Goal: Information Seeking & Learning: Learn about a topic

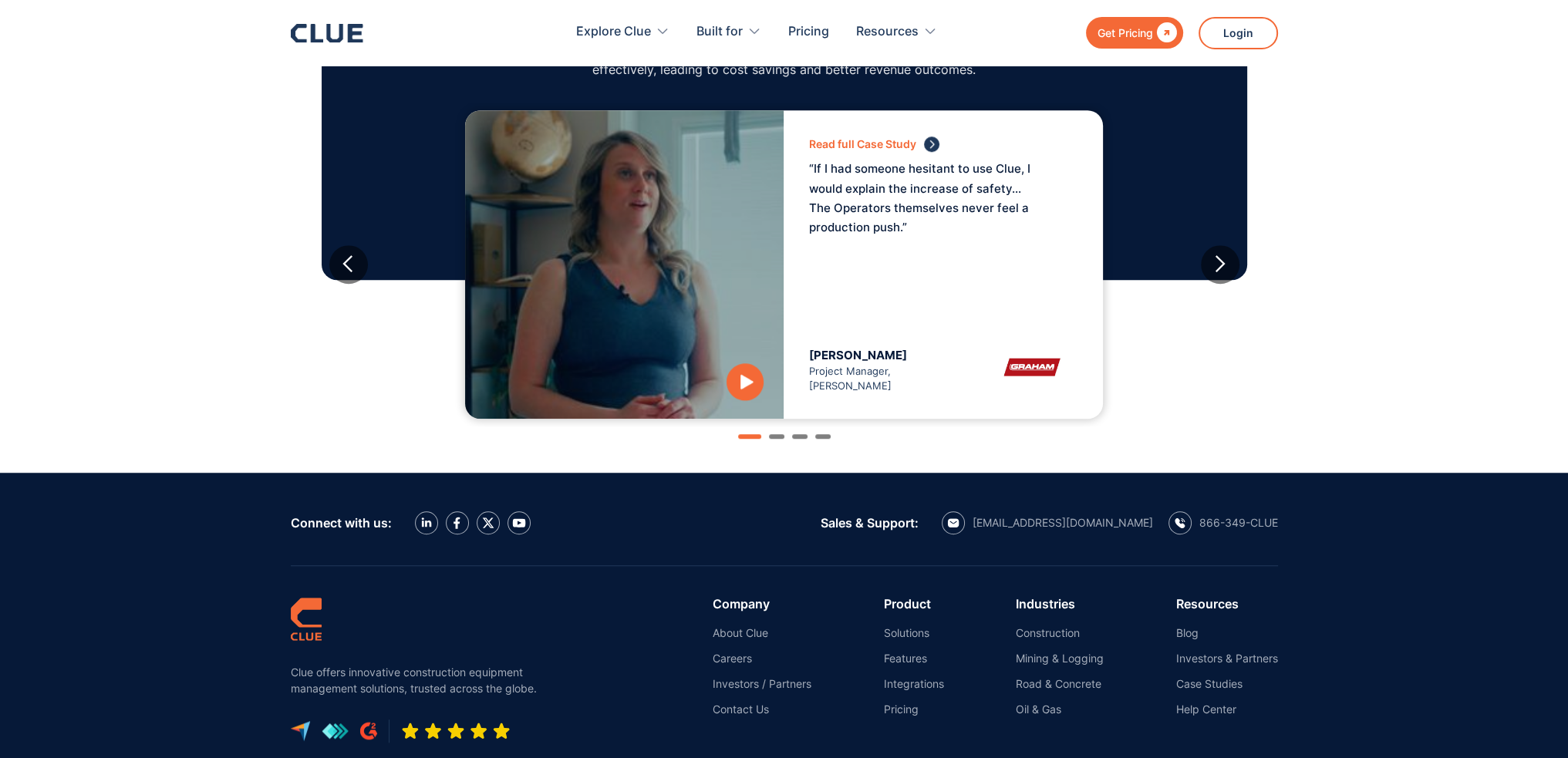
scroll to position [1767, 0]
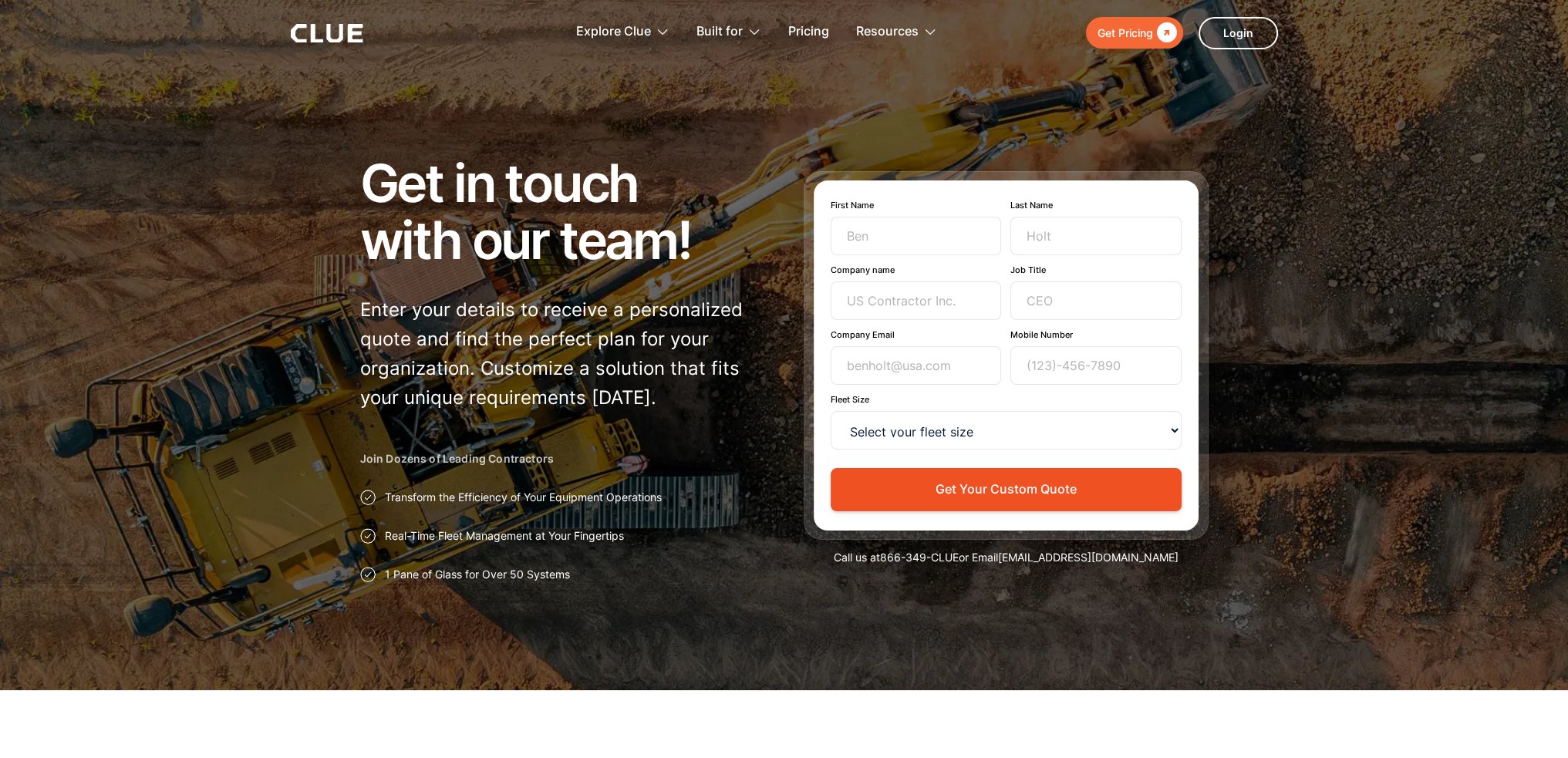
click at [337, 37] on icon at bounding box center [334, 34] width 16 height 19
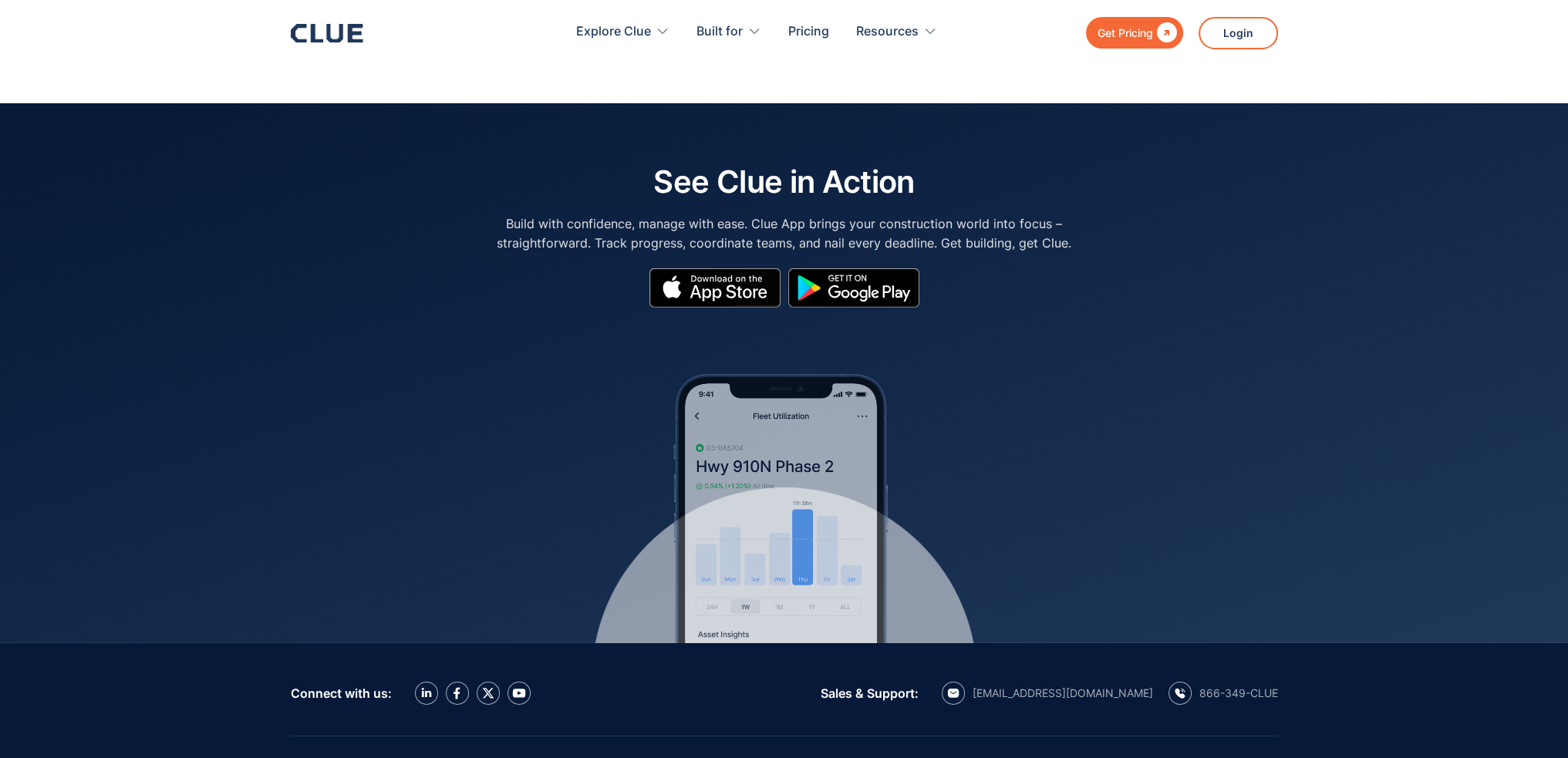
scroll to position [6631, 0]
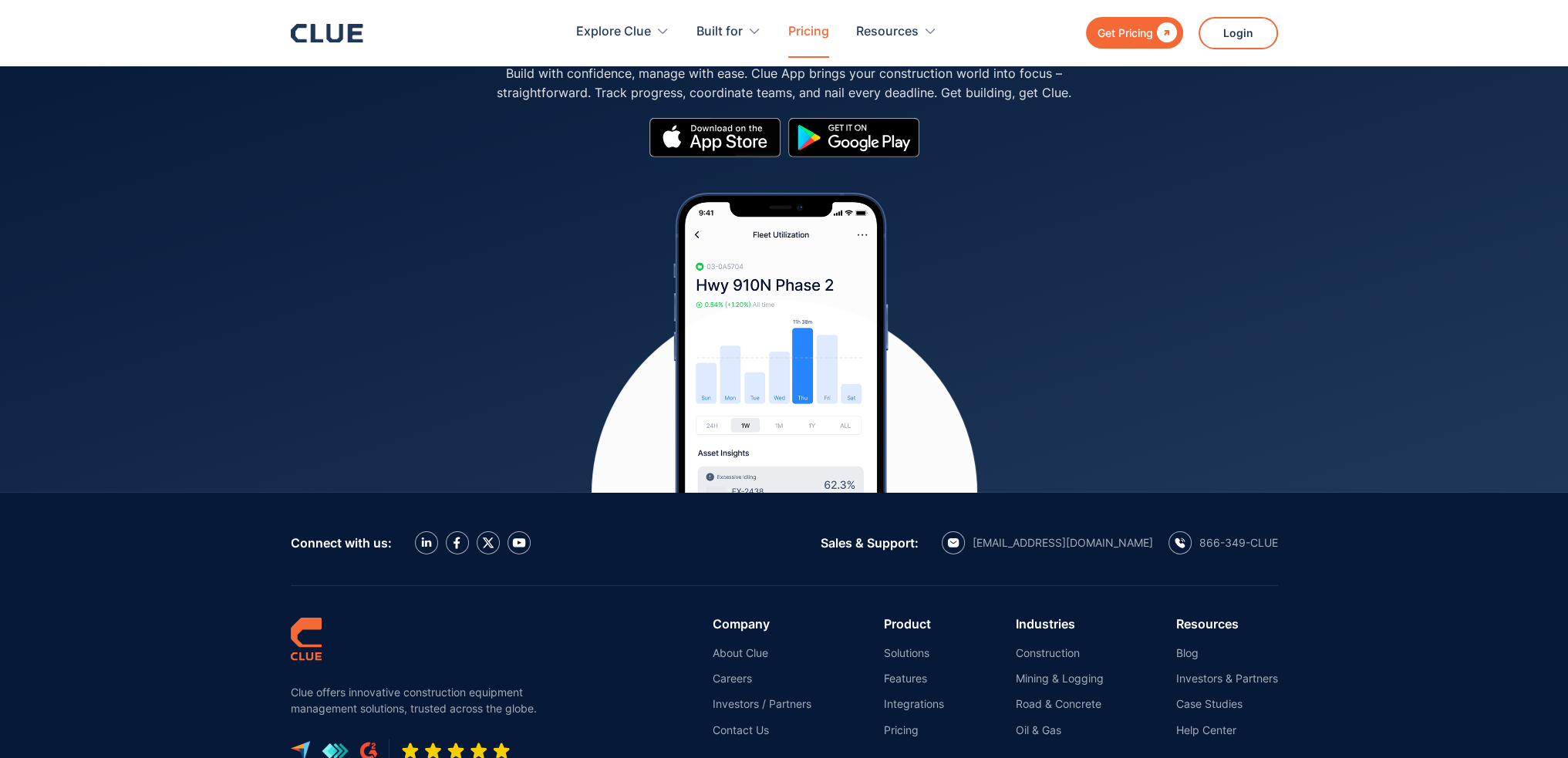
click at [814, 44] on link "Pricing" at bounding box center [808, 32] width 41 height 48
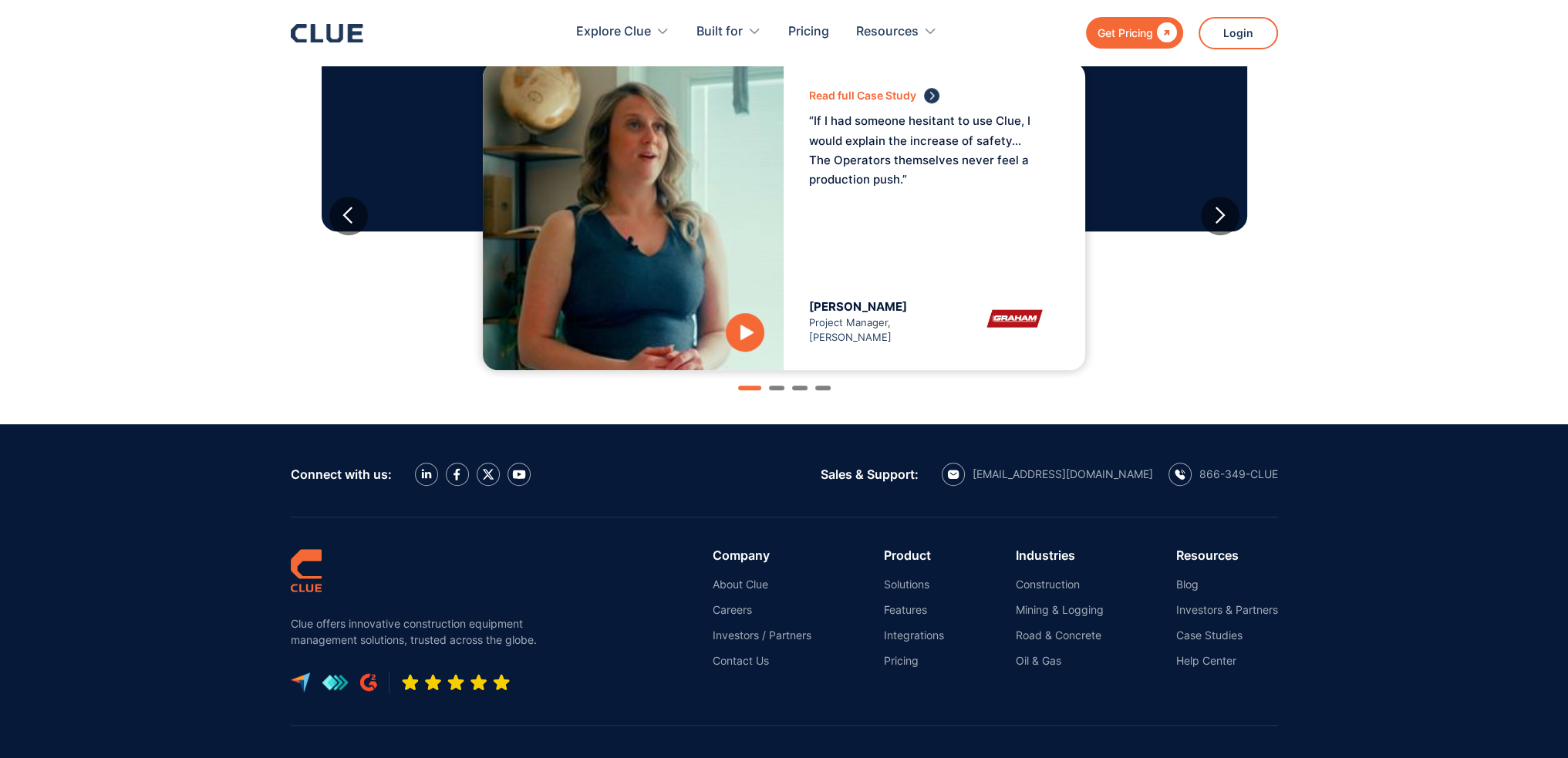
scroll to position [1767, 0]
